Goal: Transaction & Acquisition: Purchase product/service

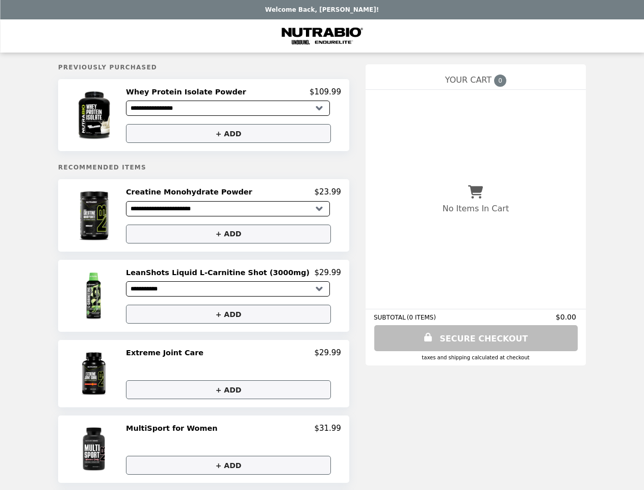
select select "**********"
click at [116, 116] on img at bounding box center [95, 115] width 58 height 56
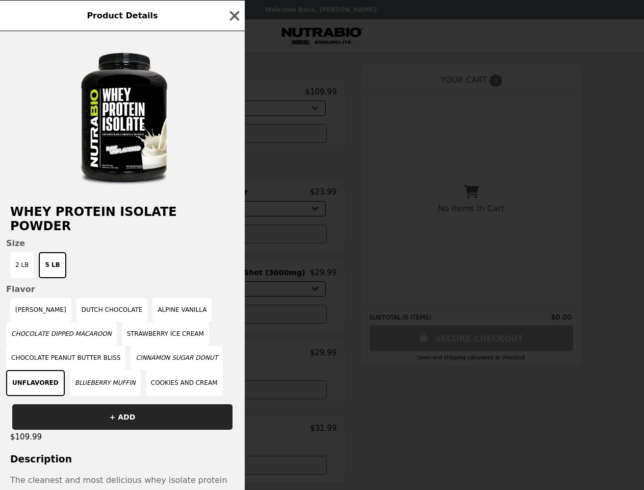
click at [234, 93] on div "Product Details Whey Protein Isolate Powder Size 2 LB 5 LB Flavor Vanilla Caram…" at bounding box center [322, 245] width 644 height 490
click at [234, 135] on div at bounding box center [122, 112] width 245 height 163
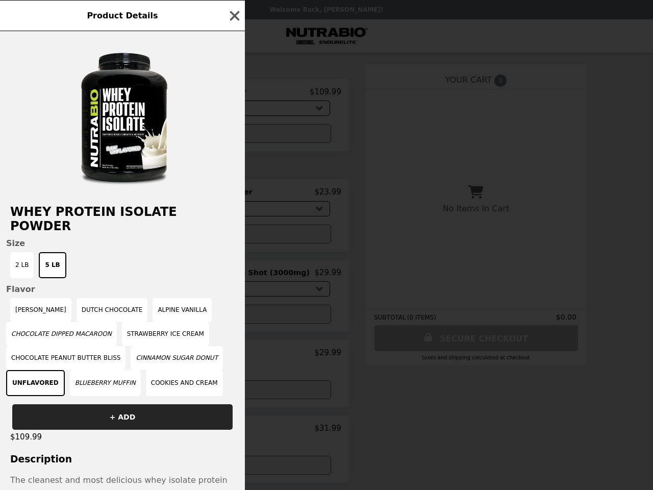
click at [116, 218] on h2 "Whey Protein Isolate Powder" at bounding box center [122, 219] width 245 height 29
click at [234, 195] on div "Product Details Whey Protein Isolate Powder Size 2 LB 5 LB Flavor Vanilla Caram…" at bounding box center [326, 245] width 653 height 490
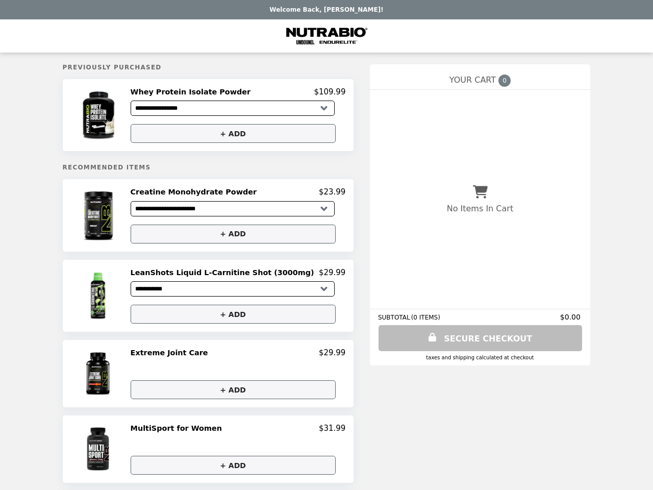
click at [234, 237] on button "+ ADD" at bounding box center [233, 233] width 205 height 19
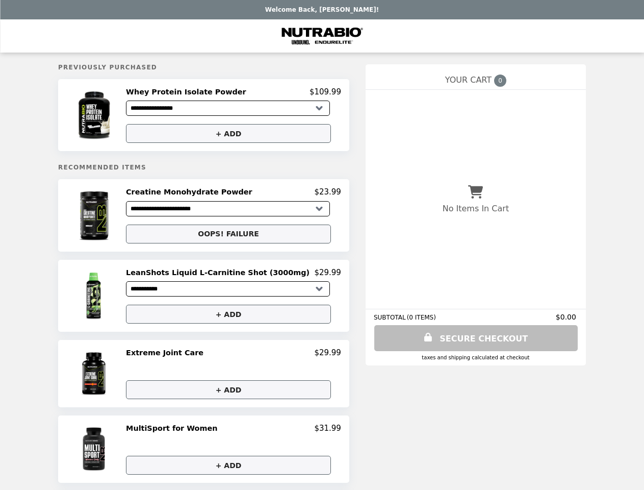
click at [116, 299] on img at bounding box center [95, 296] width 58 height 56
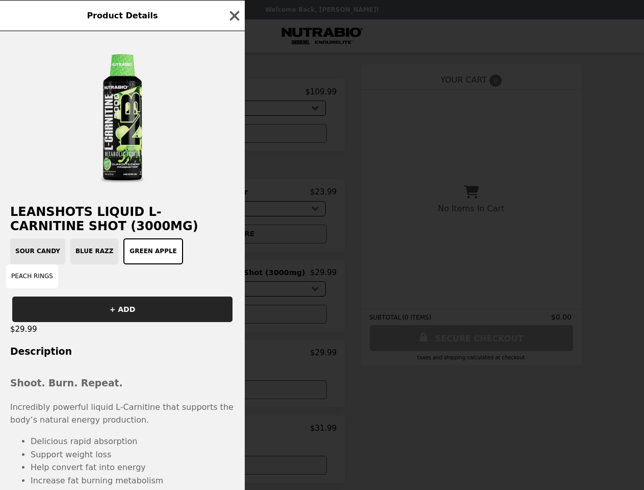
click at [234, 276] on div "Product Details LeanShots Liquid L-Carnitine Shot (3000mg) Sour Candy Blue Razz…" at bounding box center [322, 245] width 644 height 490
click at [234, 318] on div "LeanShots Liquid L-Carnitine Shot (3000mg) Sour Candy Blue Razz Green Apple Pea…" at bounding box center [122, 260] width 245 height 458
